Goal: Task Accomplishment & Management: Use online tool/utility

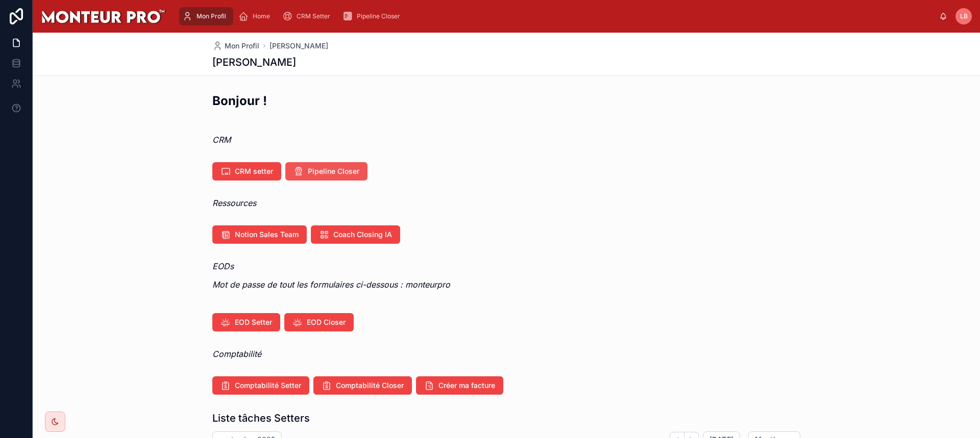
click at [310, 174] on span "Pipeline Closer" at bounding box center [334, 171] width 52 height 10
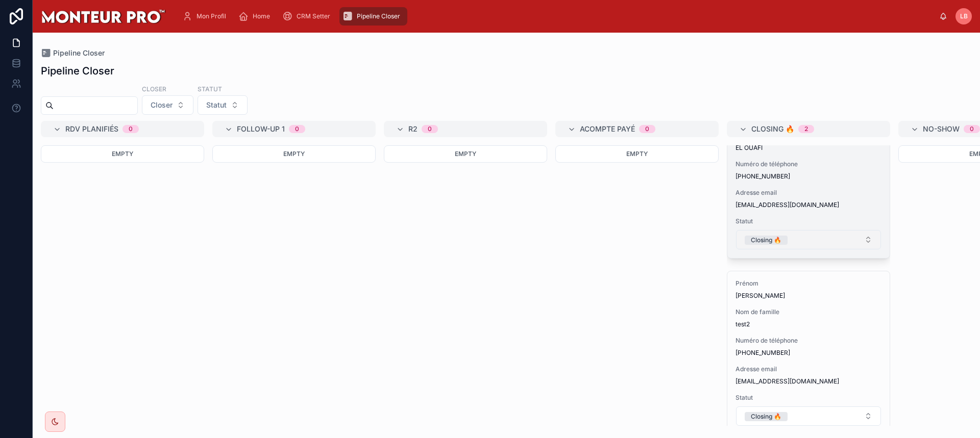
scroll to position [76, 0]
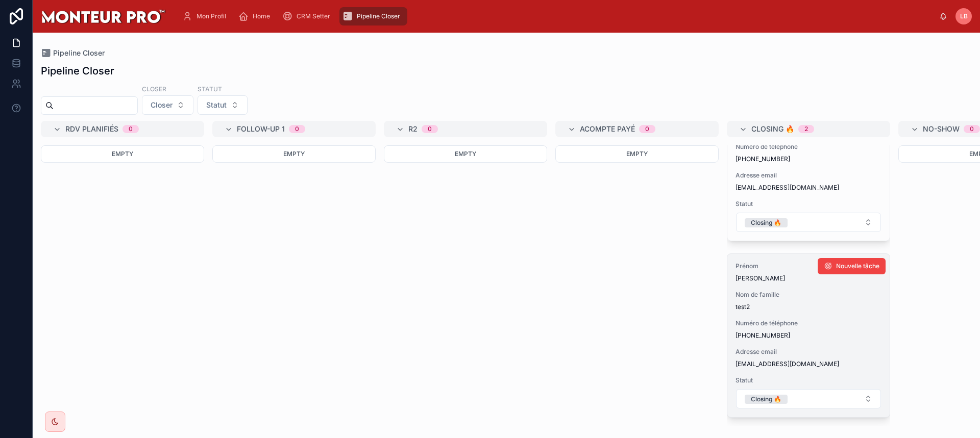
click at [774, 280] on div "Prénom jimmy Nom de famille test2 Numéro de téléphone +33666666666 Adresse emai…" at bounding box center [808, 335] width 162 height 163
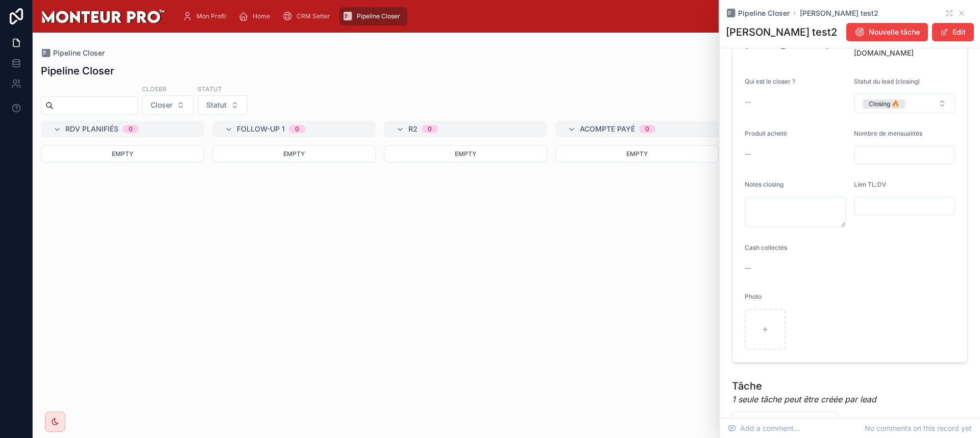
scroll to position [306, 0]
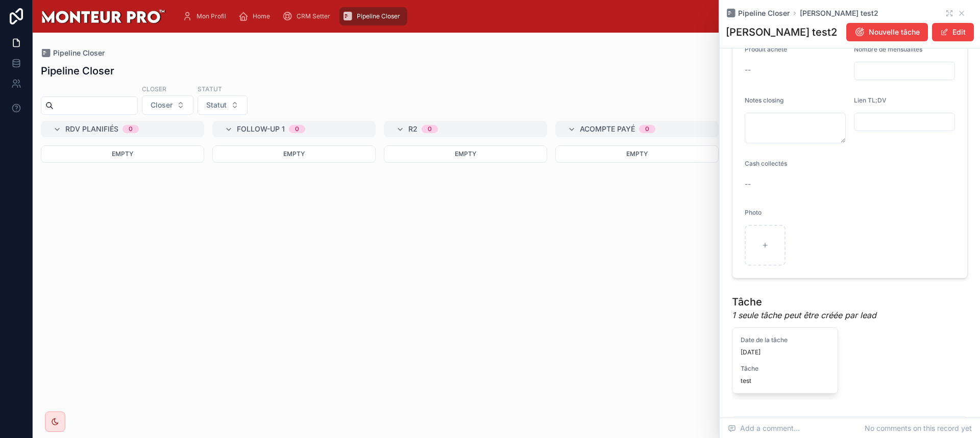
click at [882, 107] on div "Lien TL;DV" at bounding box center [904, 119] width 101 height 47
click at [876, 115] on input "text" at bounding box center [904, 122] width 100 height 14
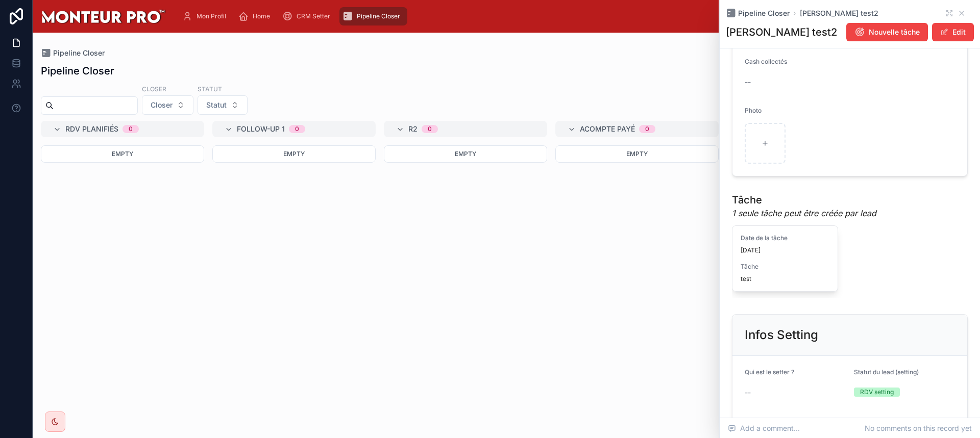
scroll to position [255, 0]
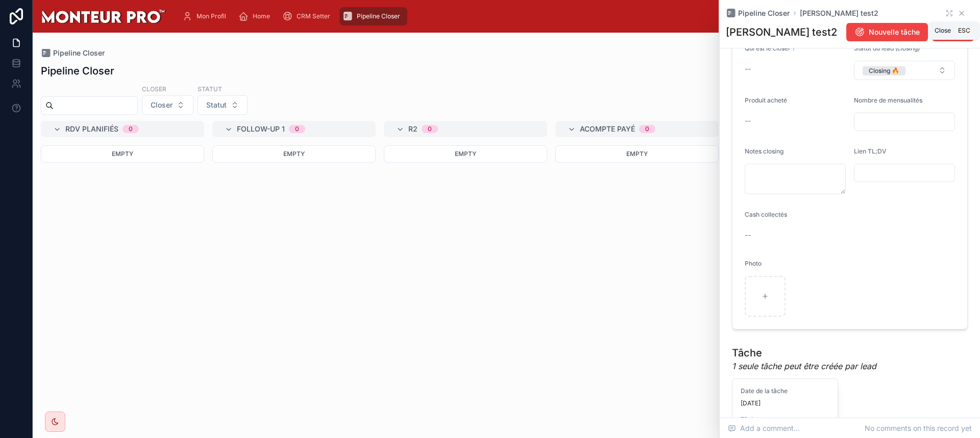
click at [960, 13] on icon at bounding box center [962, 13] width 4 height 4
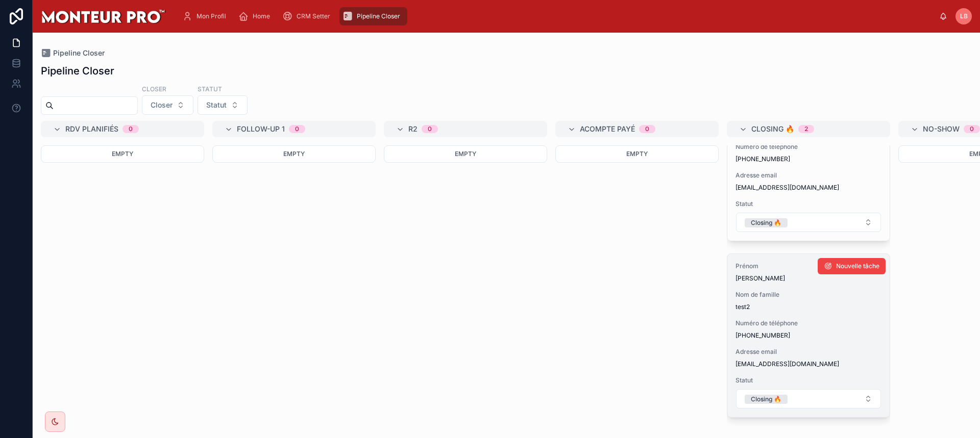
click at [799, 303] on span "test2" at bounding box center [809, 307] width 146 height 8
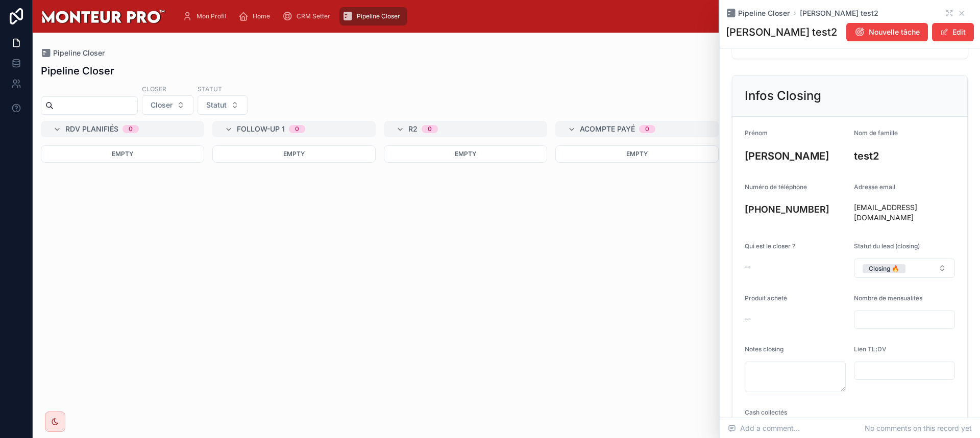
scroll to position [153, 0]
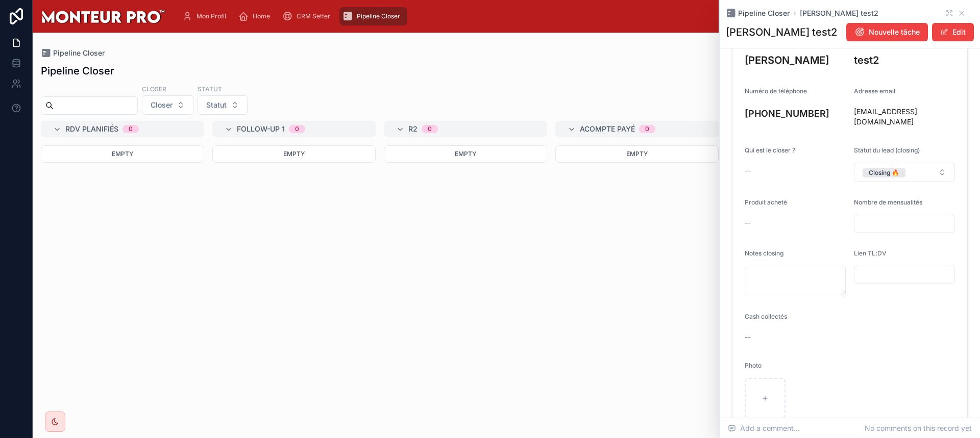
click at [879, 274] on input "text" at bounding box center [904, 275] width 100 height 14
click at [958, 16] on icon at bounding box center [962, 13] width 8 height 8
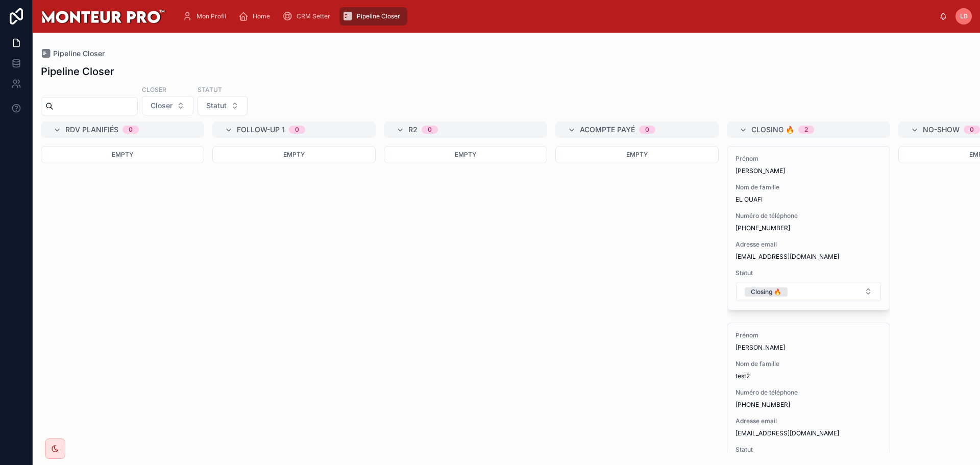
drag, startPoint x: 566, startPoint y: 99, endPoint x: 392, endPoint y: 103, distance: 174.6
click at [392, 103] on div "Closer Closer Statut Statut" at bounding box center [506, 100] width 947 height 31
drag, startPoint x: 204, startPoint y: 56, endPoint x: 115, endPoint y: 21, distance: 95.4
click at [202, 57] on div "Pipeline Closer" at bounding box center [506, 53] width 931 height 9
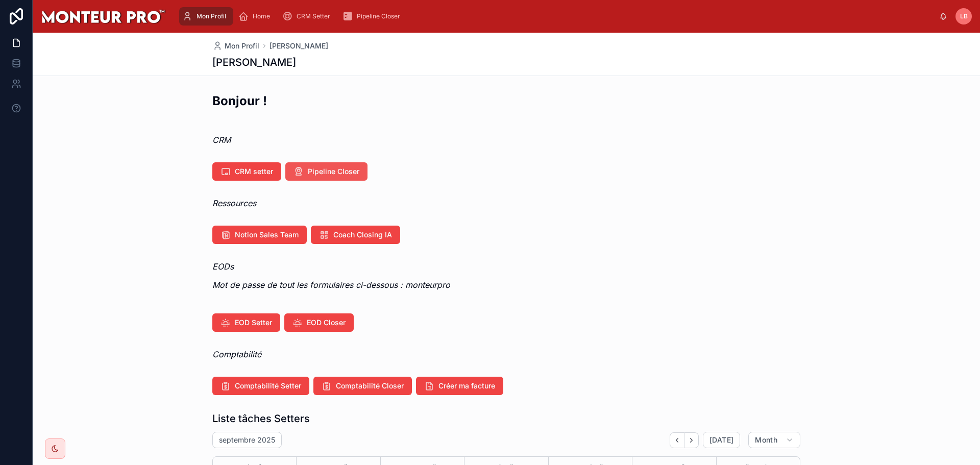
click at [338, 171] on span "Pipeline Closer" at bounding box center [334, 171] width 52 height 10
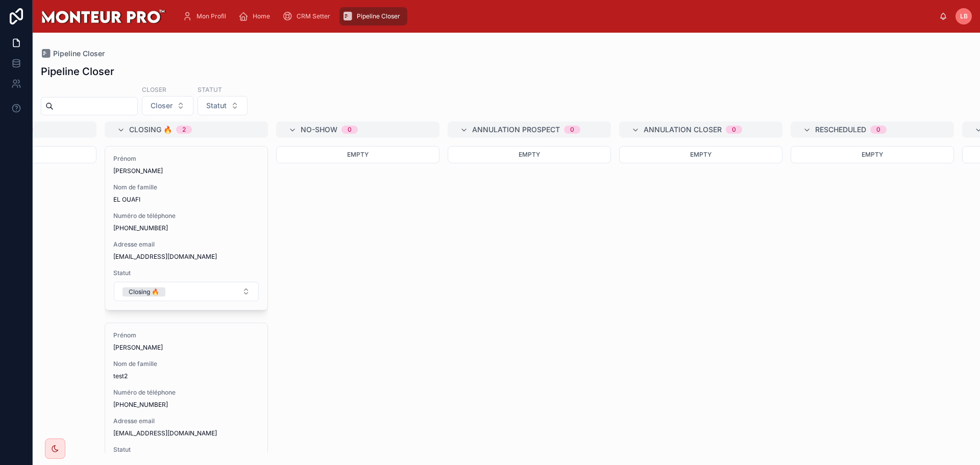
scroll to position [0, 618]
click at [257, 18] on span "Home" at bounding box center [261, 16] width 17 height 8
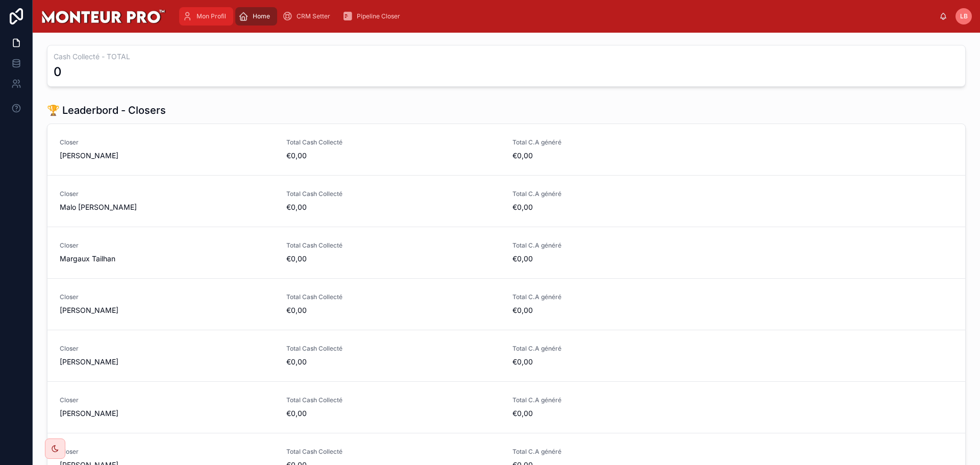
click at [221, 17] on span "Mon Profil" at bounding box center [212, 16] width 30 height 8
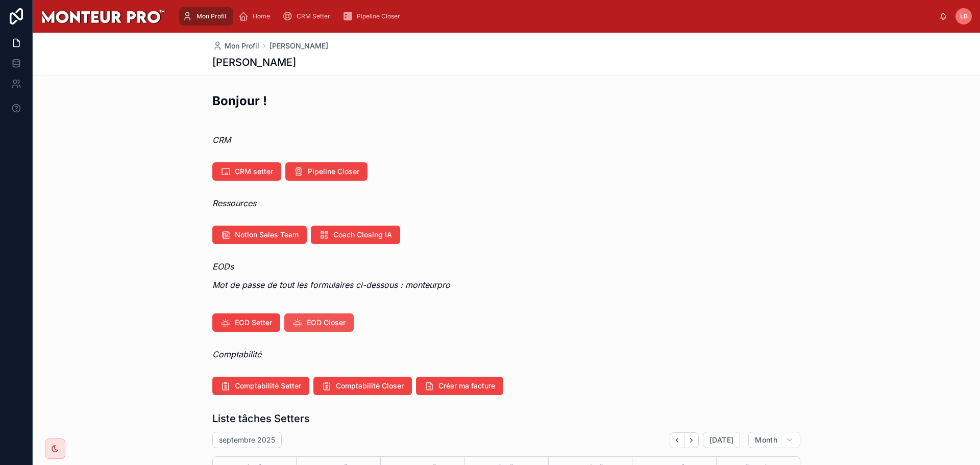
click at [340, 324] on span "EOD Closer" at bounding box center [326, 323] width 39 height 10
